Goal: Manage account settings

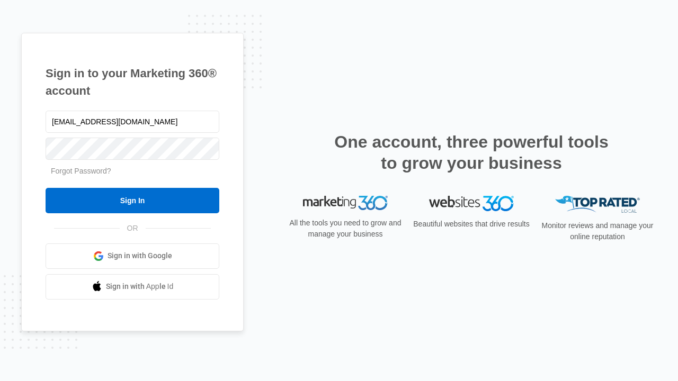
type input "[EMAIL_ADDRESS][DOMAIN_NAME]"
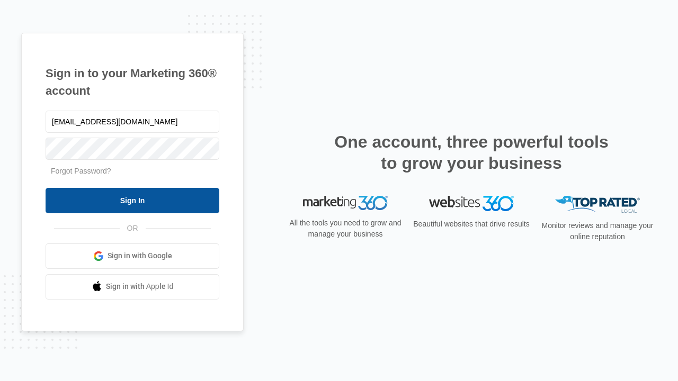
click at [132, 200] on input "Sign In" at bounding box center [133, 200] width 174 height 25
